Goal: Task Accomplishment & Management: Complete application form

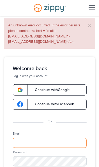
click at [70, 139] on input "Email" at bounding box center [49, 142] width 73 height 10
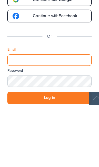
type input "**********"
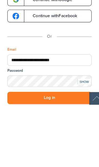
click at [43, 154] on button "Log in" at bounding box center [49, 159] width 73 height 11
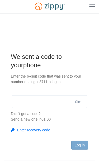
scroll to position [55, 6]
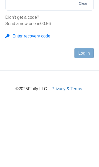
click at [20, 52] on input "text" at bounding box center [49, 58] width 77 height 13
type input "******"
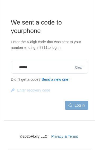
scroll to position [0, 0]
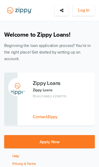
click at [85, 8] on span "Log In" at bounding box center [83, 10] width 11 height 7
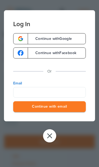
click at [69, 93] on input "Email" at bounding box center [49, 92] width 72 height 11
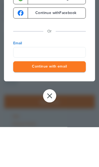
type input "**********"
click at [49, 101] on button "Continue with email" at bounding box center [49, 106] width 72 height 11
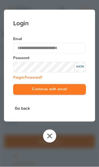
click at [78, 87] on button "Continue with email" at bounding box center [49, 89] width 72 height 11
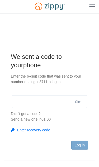
scroll to position [55, 6]
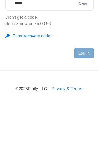
type input "******"
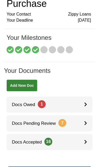
scroll to position [43, 0]
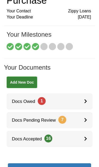
click at [85, 99] on icon at bounding box center [85, 101] width 3 height 4
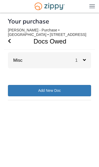
click at [84, 58] on span "1" at bounding box center [80, 60] width 11 height 5
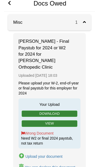
scroll to position [38, 0]
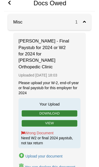
click at [54, 154] on div "Upload your document" at bounding box center [43, 156] width 37 height 4
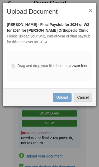
click at [80, 63] on label "browse files" at bounding box center [77, 66] width 19 height 6
click at [0, 0] on input "browse files" at bounding box center [0, 0] width 0 height 0
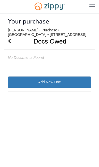
click at [9, 40] on icon "Go Back" at bounding box center [9, 40] width 3 height 5
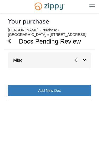
click at [85, 58] on span "8" at bounding box center [80, 60] width 11 height 5
click at [95, 4] on div "[EMAIL_ADDRESS][DOMAIN_NAME] Logout" at bounding box center [49, 6] width 99 height 13
click at [94, 7] on img at bounding box center [92, 6] width 6 height 4
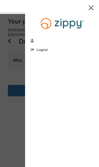
click at [43, 49] on span "Logout" at bounding box center [42, 50] width 11 height 4
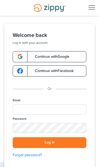
click at [36, 49] on div "Welcome back Log in with your account. Continue with Google Continue with Faceb…" at bounding box center [49, 97] width 90 height 147
